Goal: Information Seeking & Learning: Learn about a topic

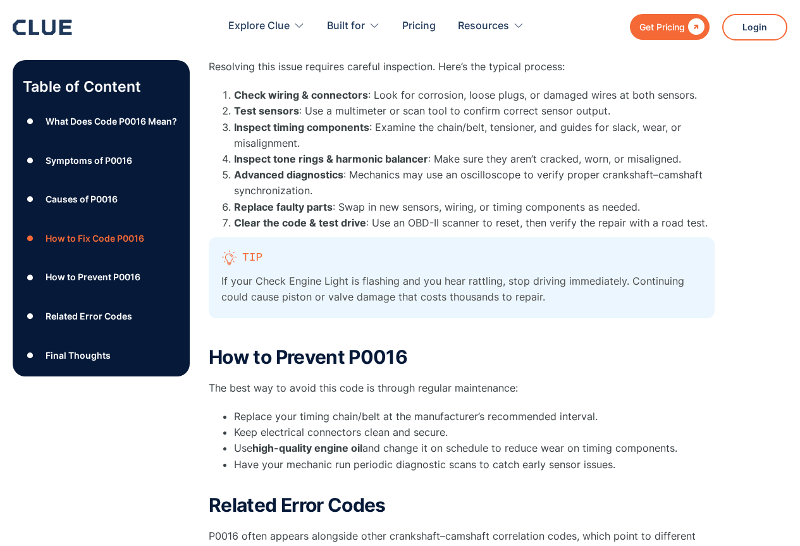
scroll to position [1139, 0]
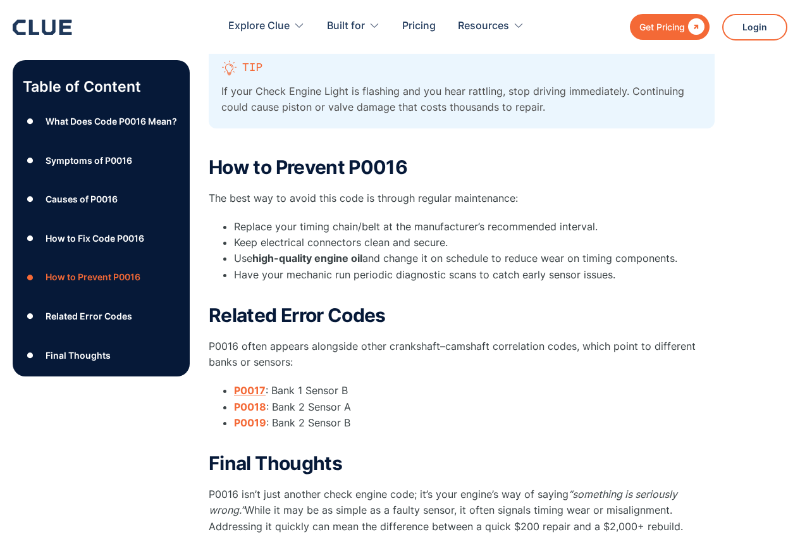
click at [235, 388] on strong "P0017" at bounding box center [250, 390] width 32 height 13
click at [237, 407] on strong "P0018" at bounding box center [250, 406] width 32 height 13
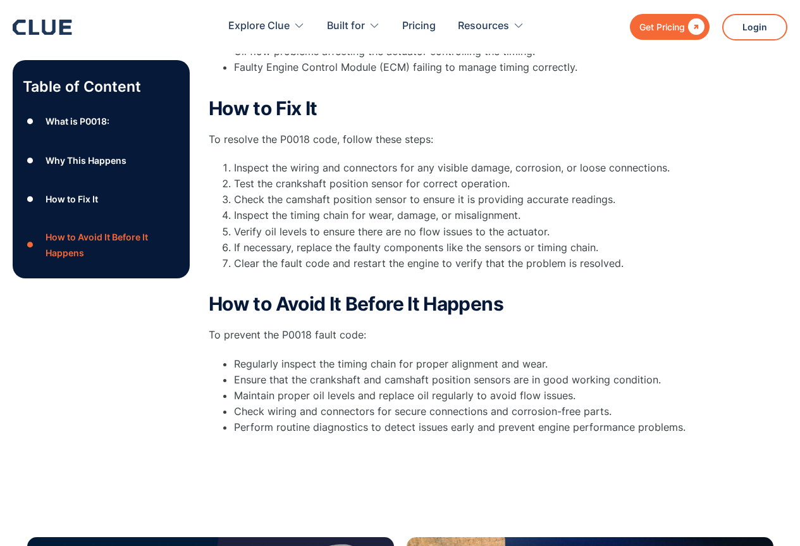
scroll to position [569, 0]
